Goal: Transaction & Acquisition: Book appointment/travel/reservation

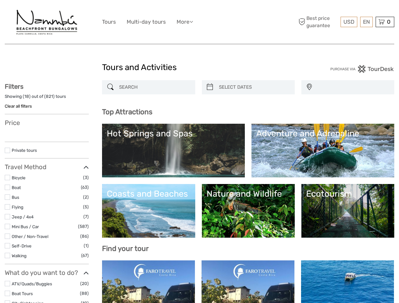
select select
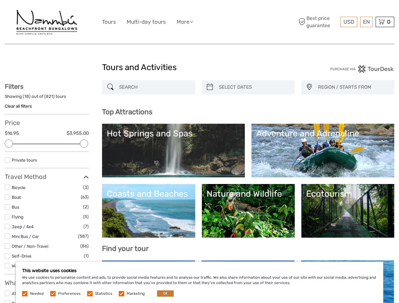
click at [199, 22] on ul "Tours Multi-day tours More Travel Articles Back to Hotel Travel Articles Back t…" at bounding box center [152, 21] width 100 height 9
click at [185, 22] on link "More" at bounding box center [185, 21] width 16 height 9
click at [193, 21] on icon at bounding box center [191, 21] width 3 height 5
click at [349, 22] on span "USD" at bounding box center [348, 22] width 11 height 6
click at [366, 22] on div "EN English Español Deutsch" at bounding box center [366, 22] width 13 height 10
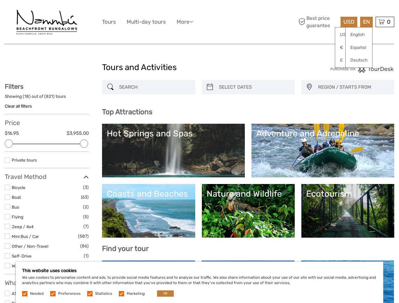
click at [385, 22] on div "0 Items Total $0,00 Checkout The shopping cart is empty." at bounding box center [385, 22] width 19 height 10
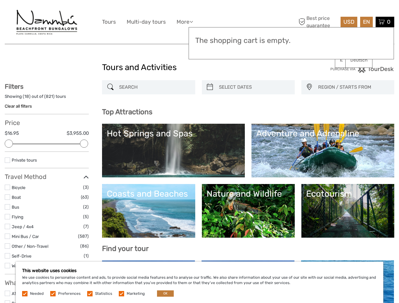
click at [9, 144] on div at bounding box center [9, 144] width 8 height 8
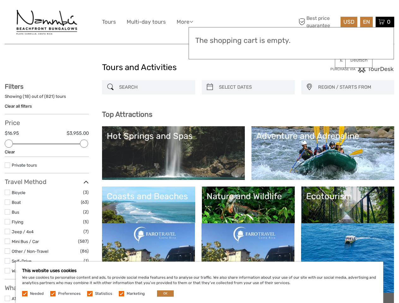
click at [84, 144] on div "Filters Showing ( 18 ) out of ( 821 ) tours Clear all filters Price $16.95 $3,9…" at bounding box center [47, 259] width 84 height 353
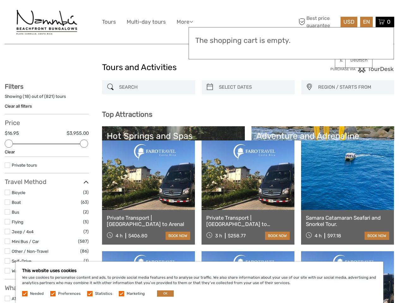
click at [210, 141] on link at bounding box center [248, 176] width 93 height 70
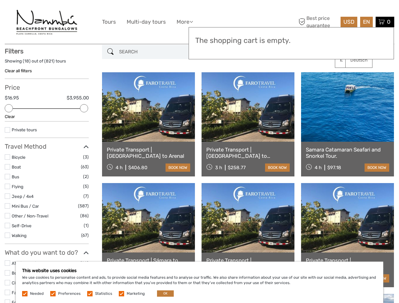
click at [254, 87] on link at bounding box center [248, 107] width 93 height 70
